Goal: Register for event/course

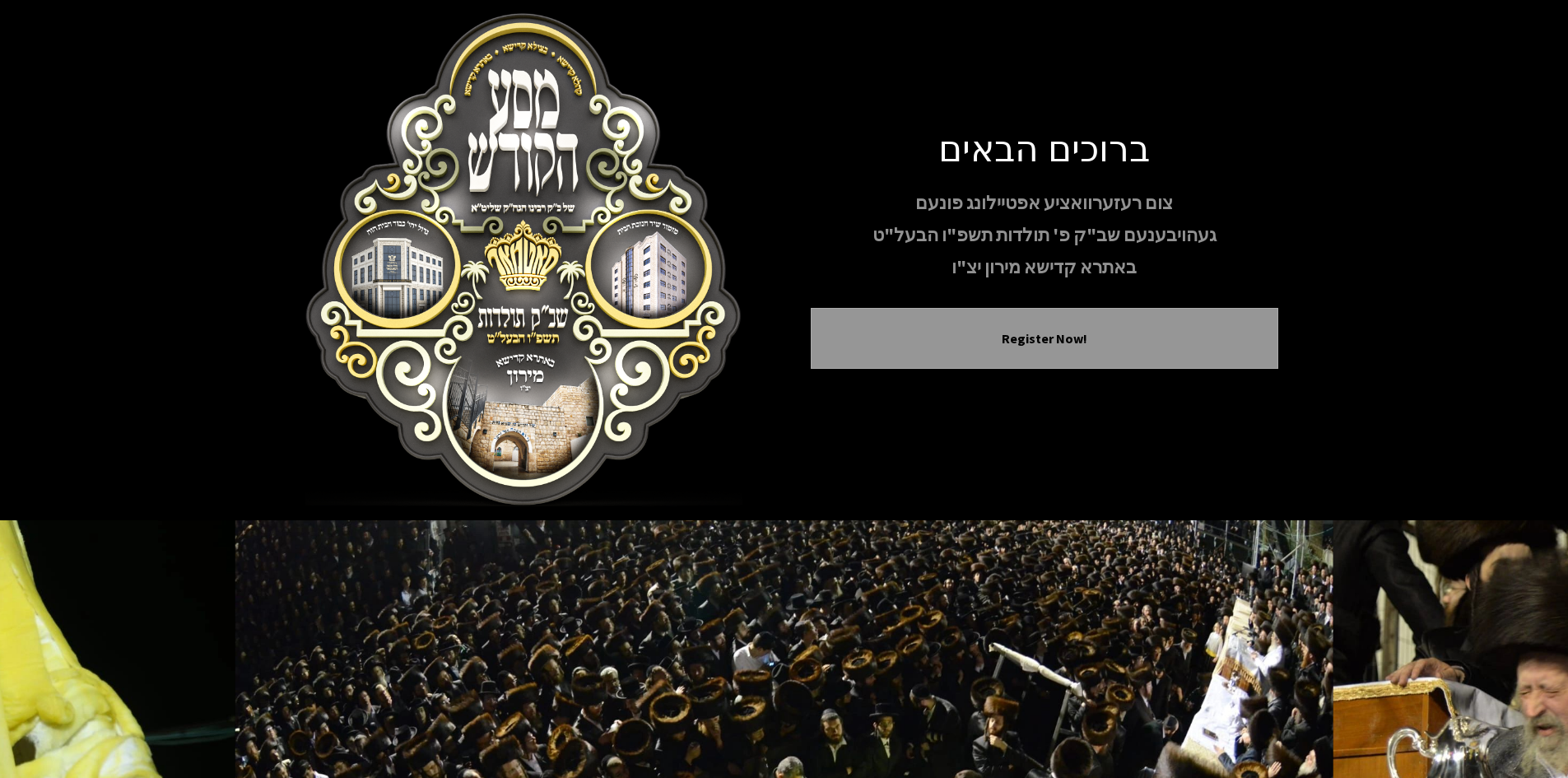
scroll to position [142, 0]
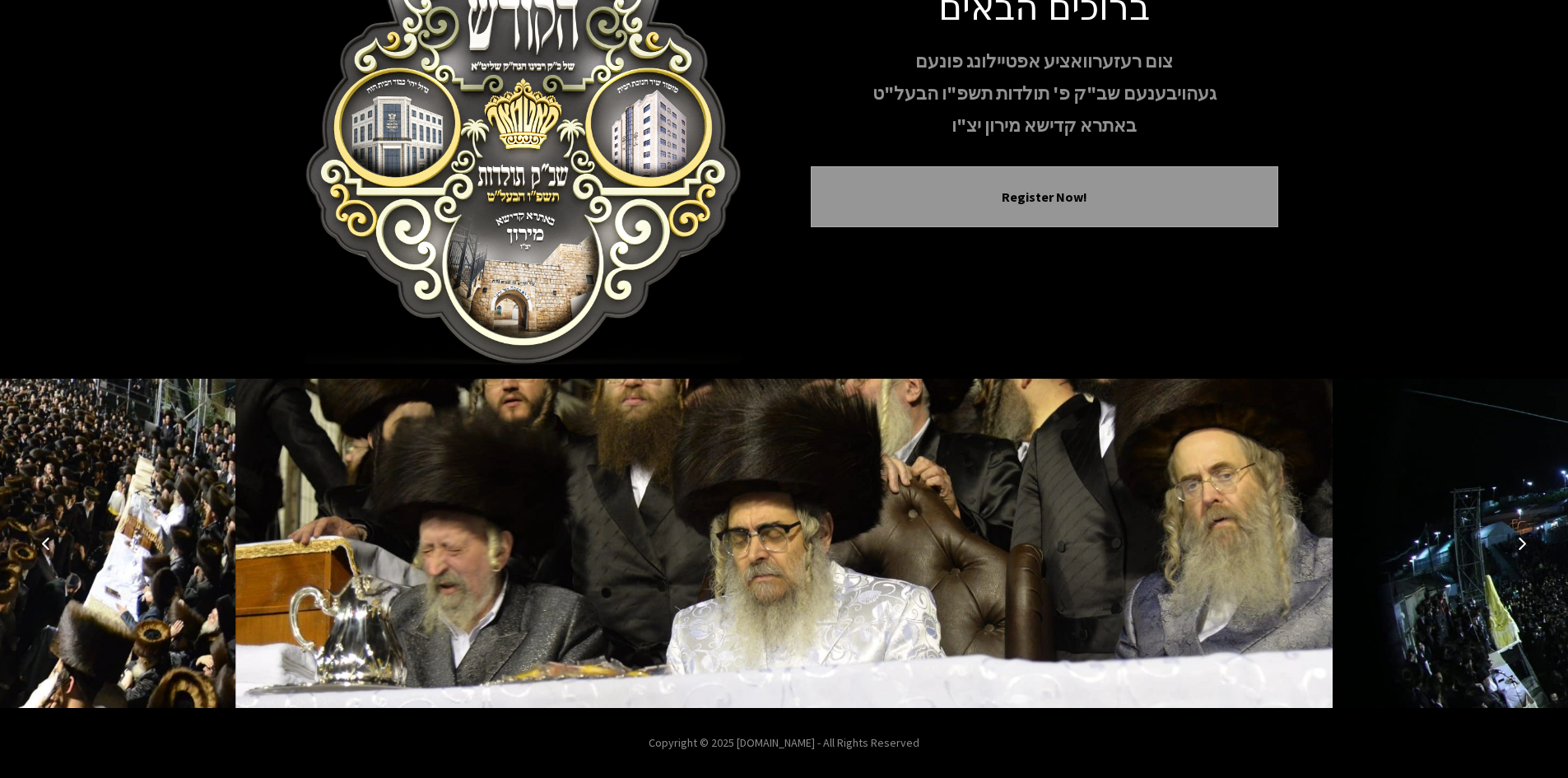
click at [878, 492] on img at bounding box center [784, 543] width 1098 height 329
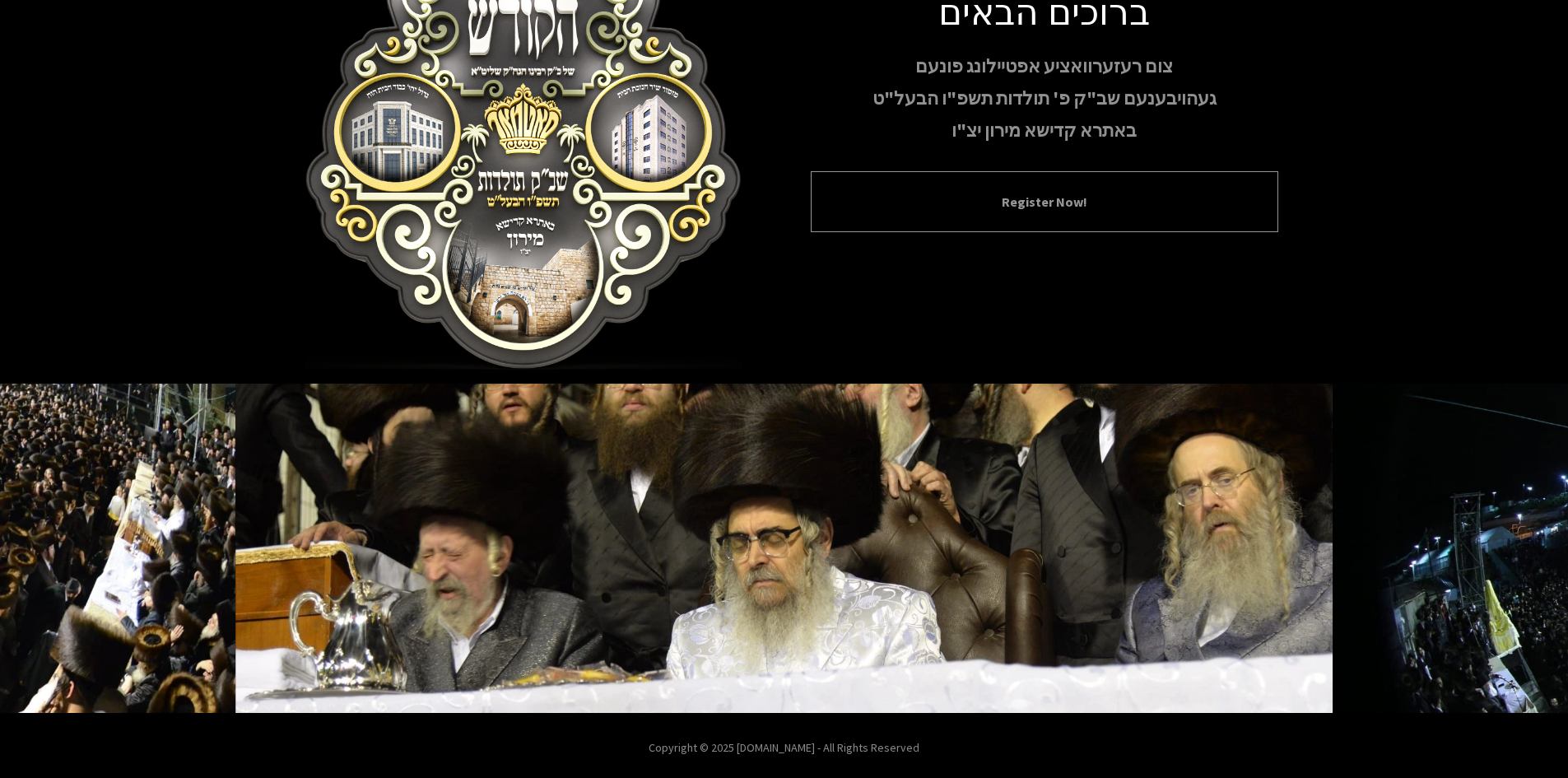
scroll to position [0, 0]
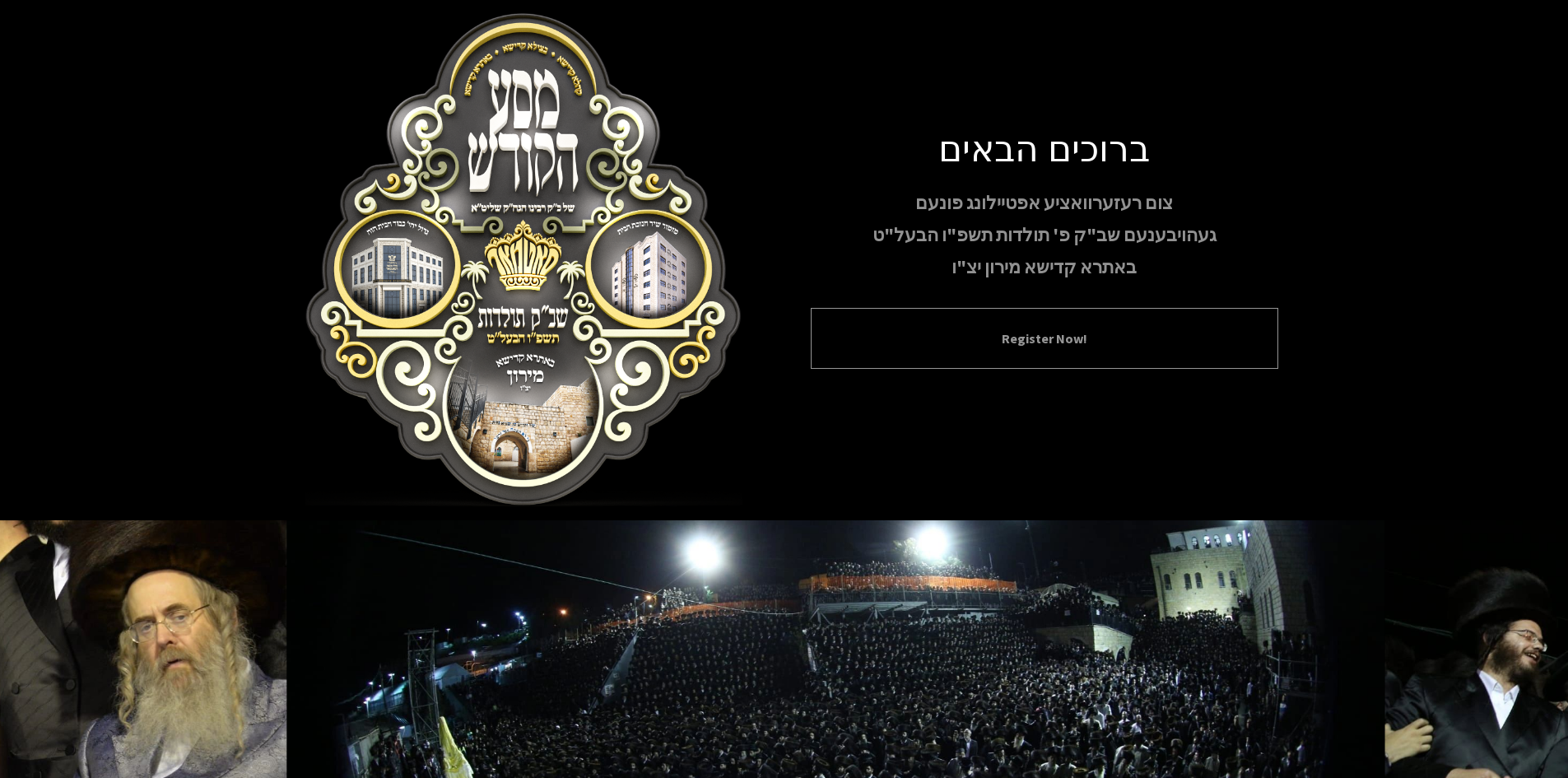
drag, startPoint x: 880, startPoint y: 356, endPoint x: 882, endPoint y: 364, distance: 8.2
click at [880, 352] on div "Register Now!" at bounding box center [1044, 338] width 467 height 61
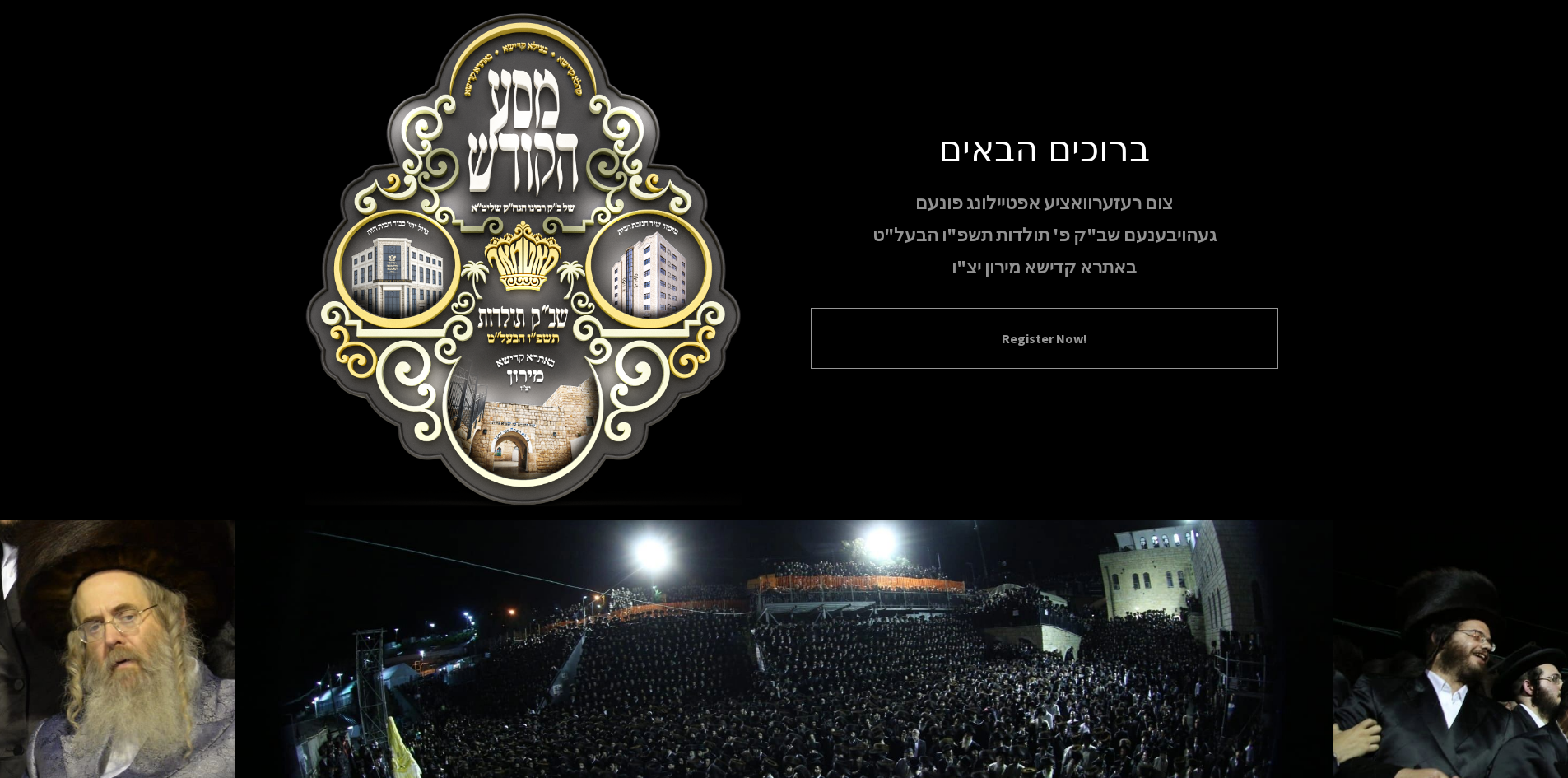
click at [885, 361] on div "Register Now!" at bounding box center [1044, 338] width 467 height 61
click at [1059, 341] on button "Register Now!" at bounding box center [1044, 338] width 426 height 20
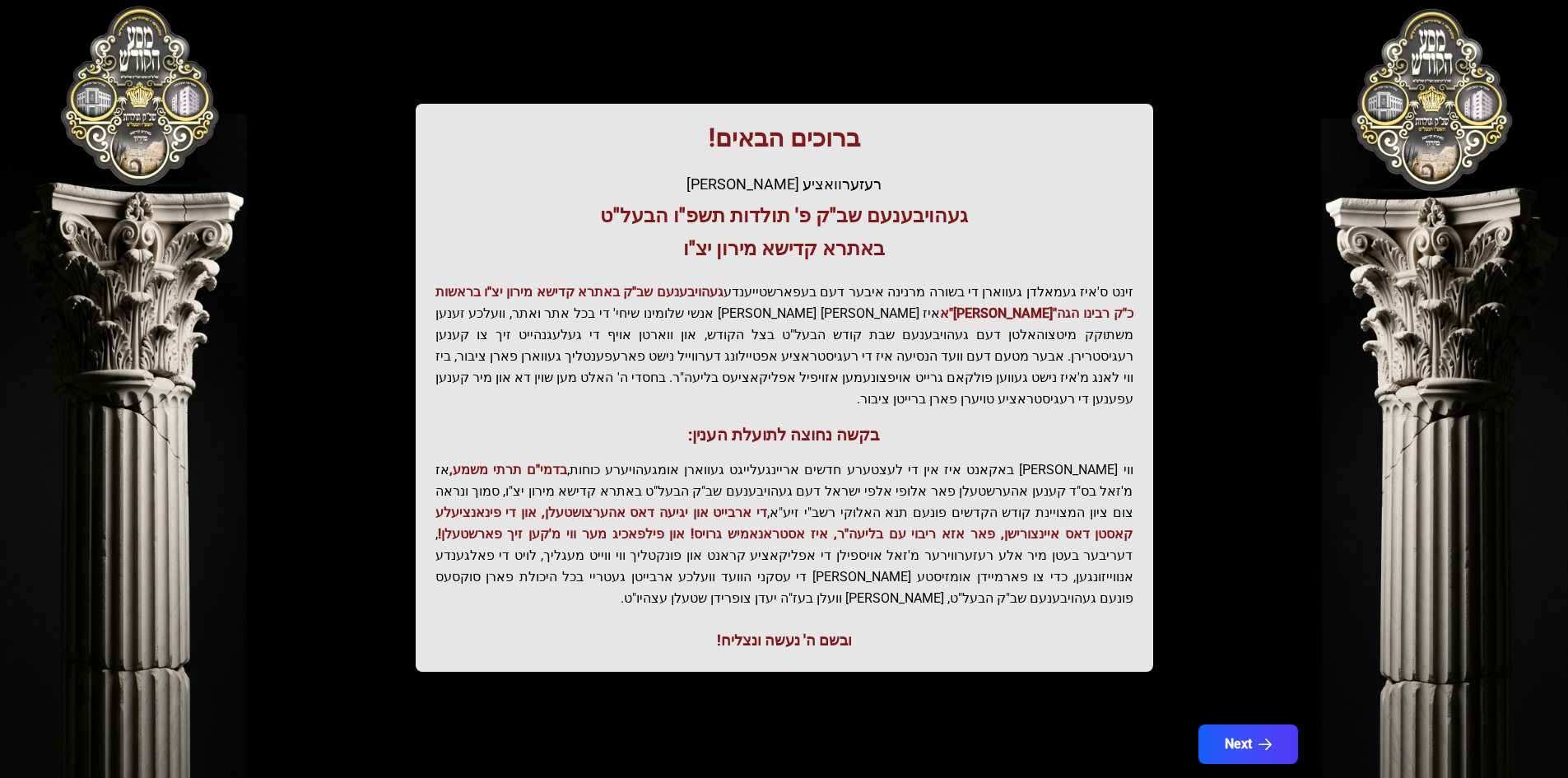
scroll to position [176, 0]
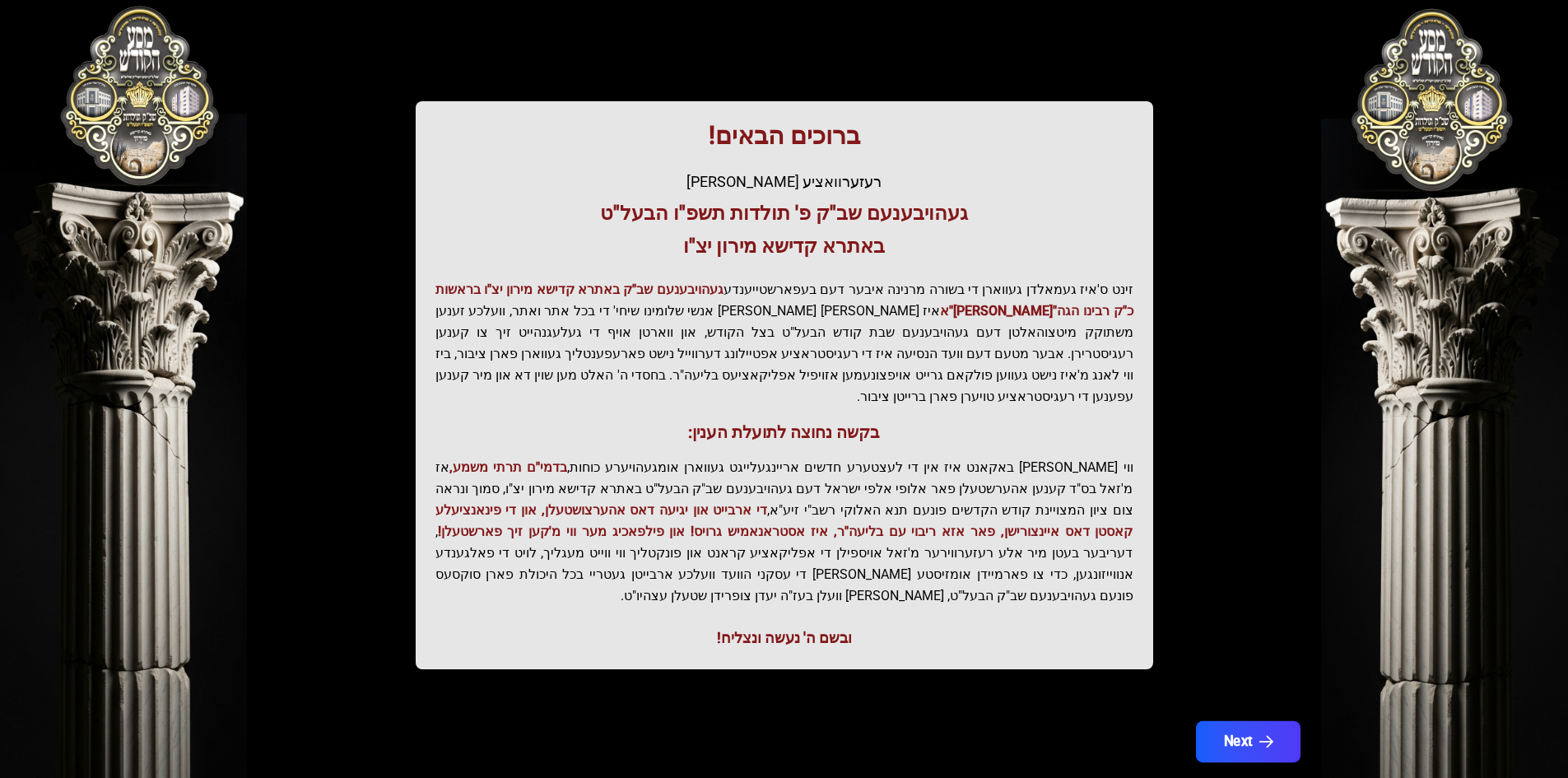
click at [1237, 721] on button "Next" at bounding box center [1247, 741] width 104 height 41
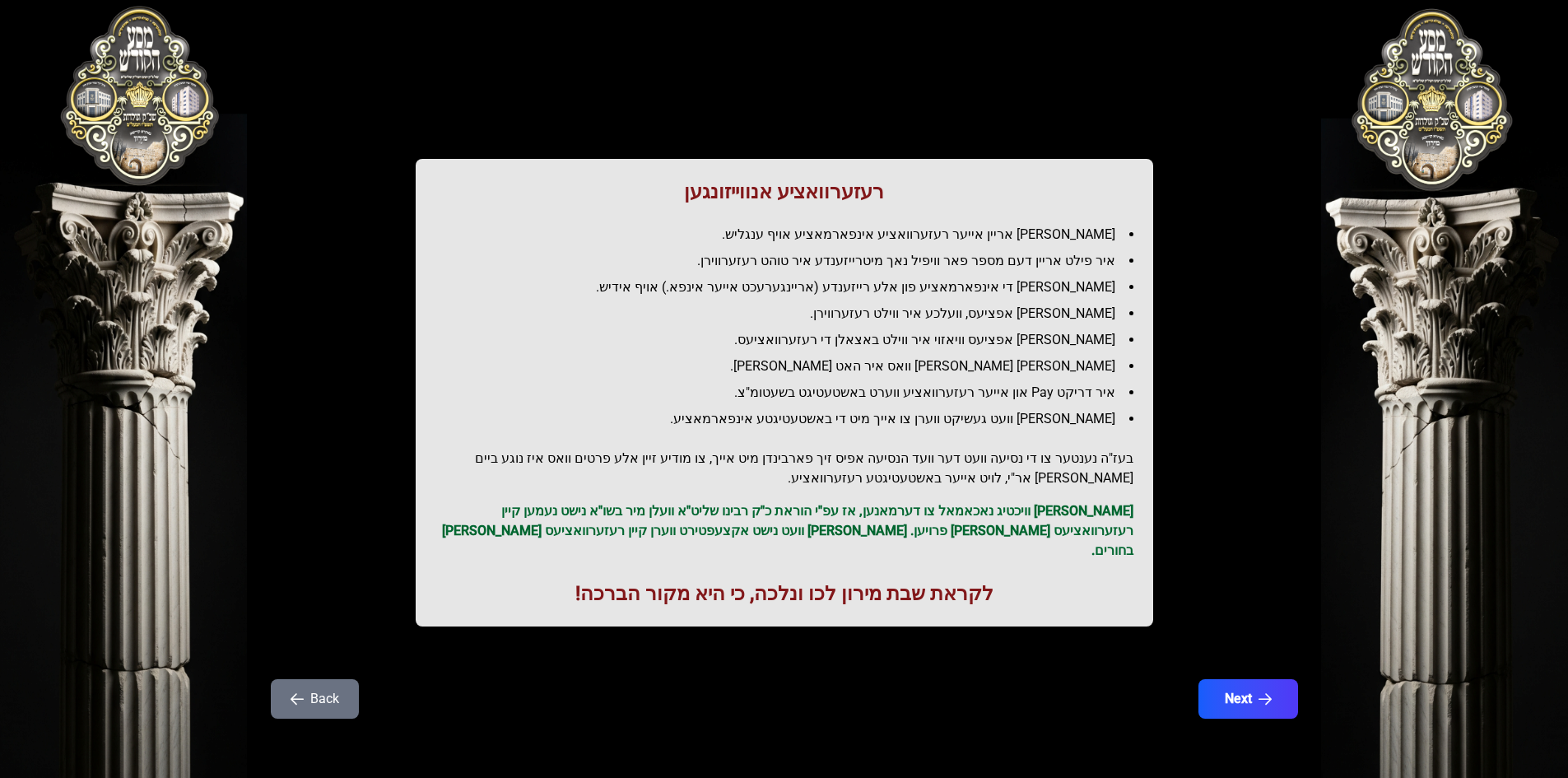
scroll to position [0, 0]
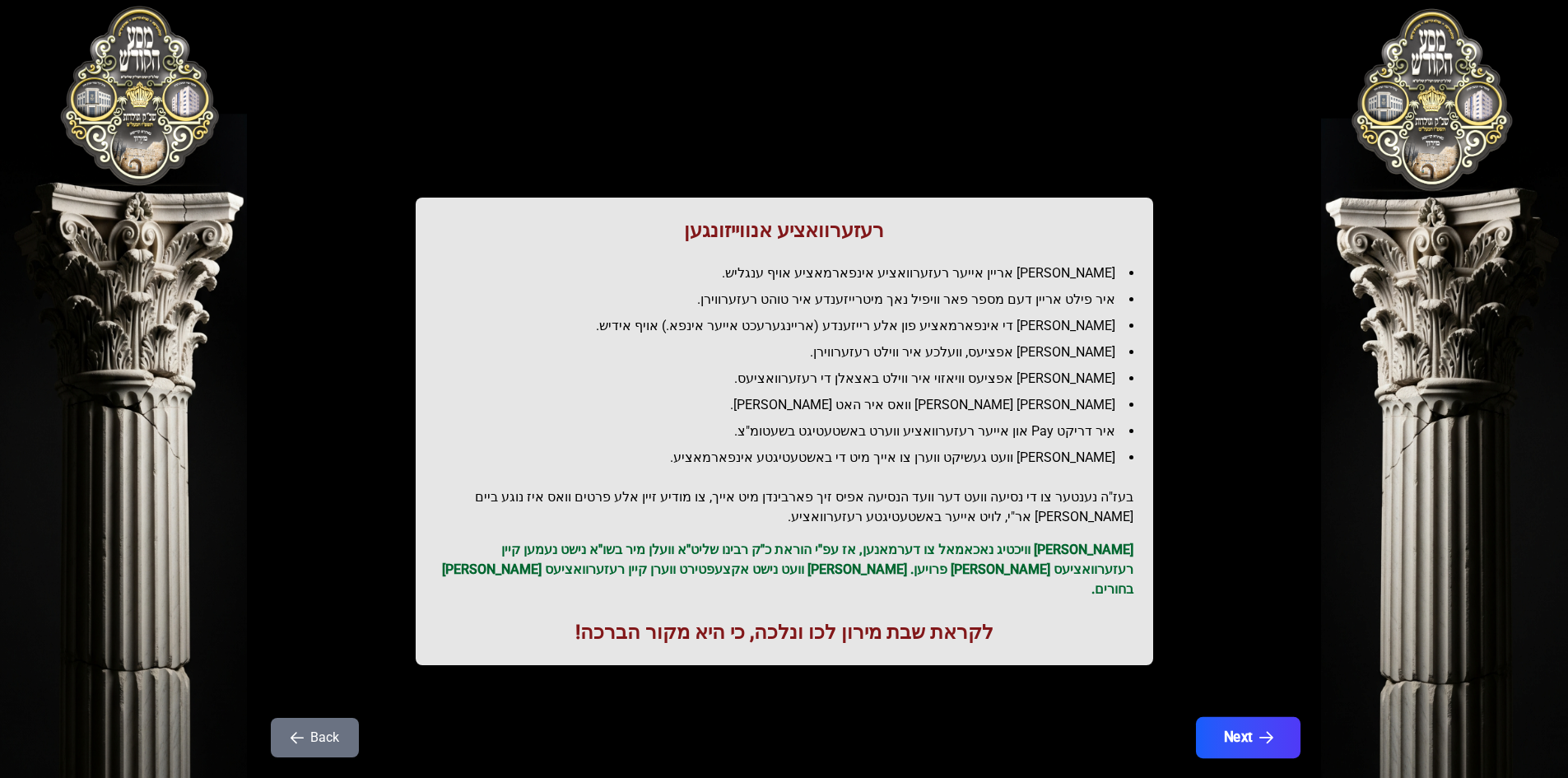
click at [1283, 724] on button "Next" at bounding box center [1247, 737] width 104 height 41
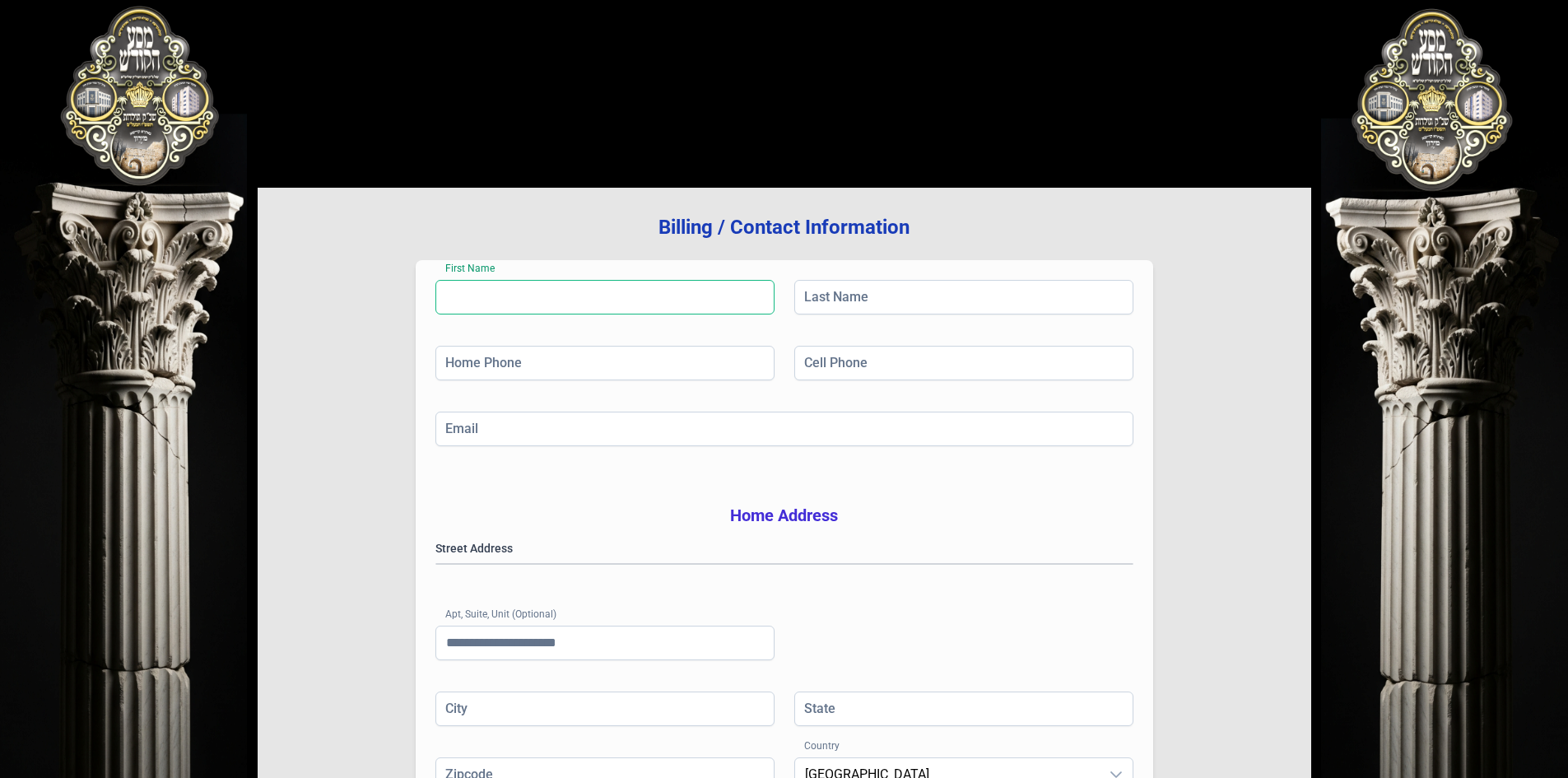
click at [579, 302] on input "First Name" at bounding box center [604, 297] width 339 height 35
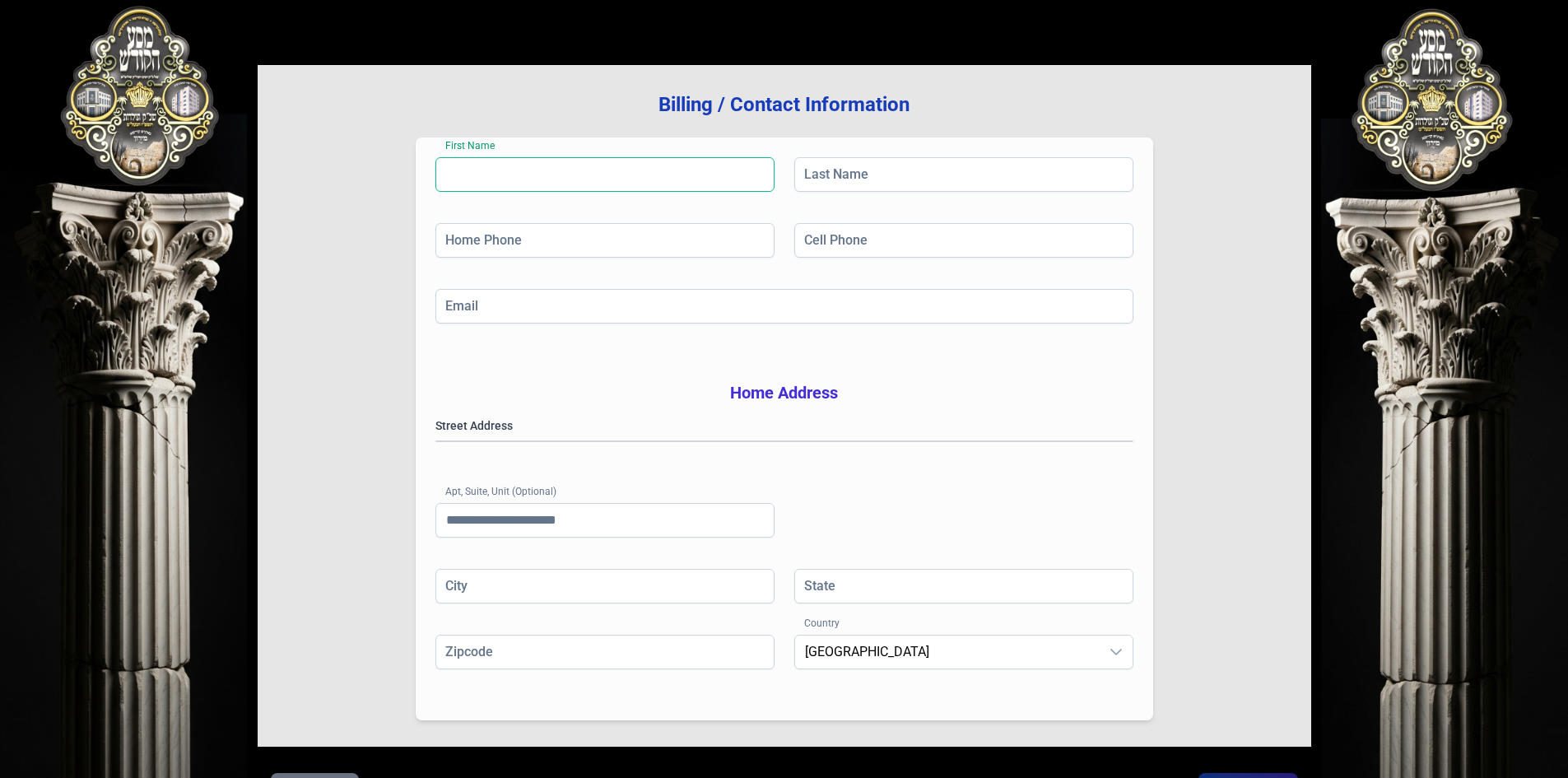
scroll to position [241, 0]
